Goal: Information Seeking & Learning: Learn about a topic

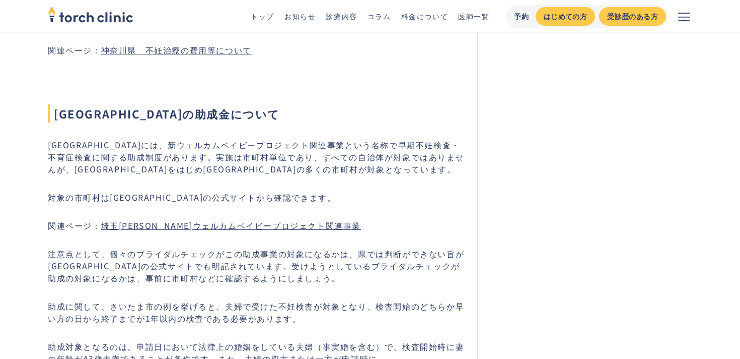
scroll to position [4156, 0]
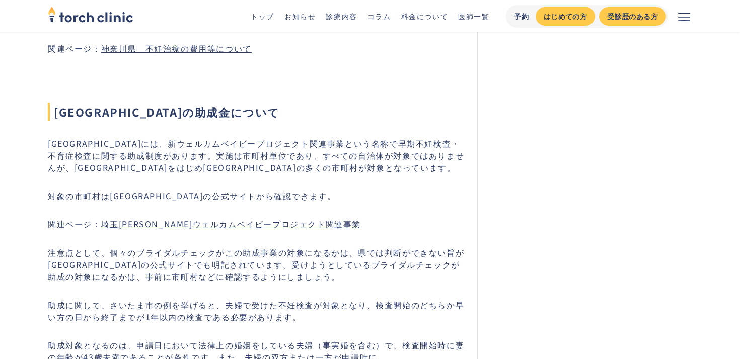
click at [268, 218] on link "埼玉[PERSON_NAME]ウェルカムベイビープロジェクト関連事業" at bounding box center [231, 224] width 260 height 12
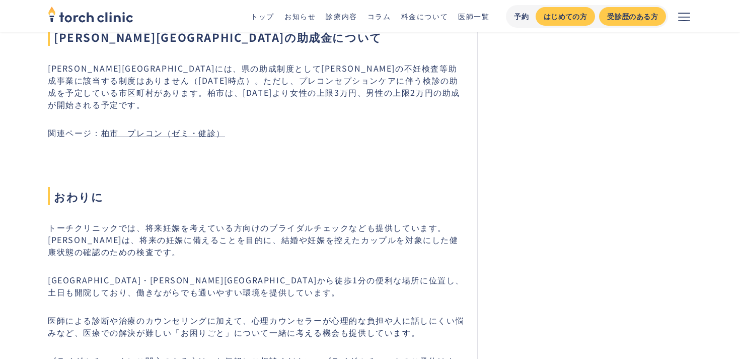
scroll to position [4619, 0]
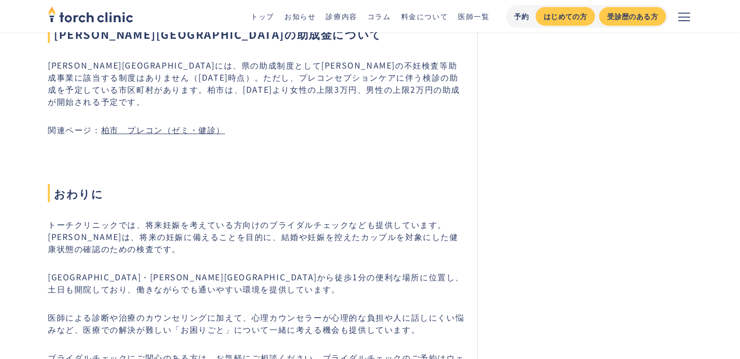
click at [200, 123] on link "柏市　プレコン（ゼミ・健診）" at bounding box center [163, 129] width 124 height 12
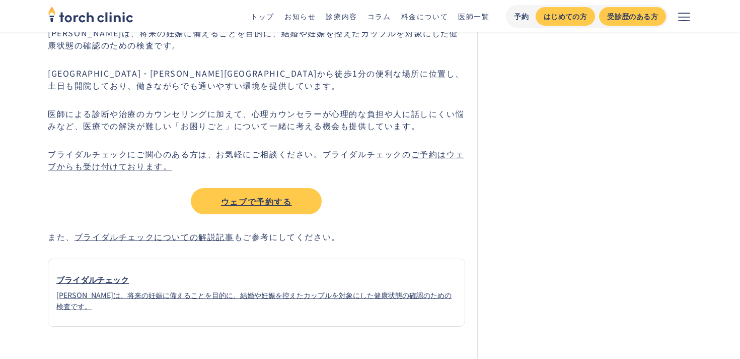
scroll to position [4762, 0]
